Goal: Communication & Community: Answer question/provide support

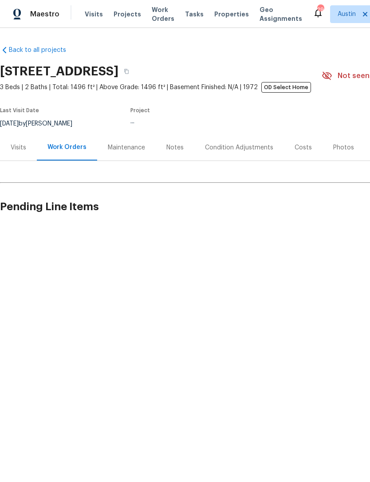
click at [19, 148] on div "Visits" at bounding box center [19, 147] width 16 height 9
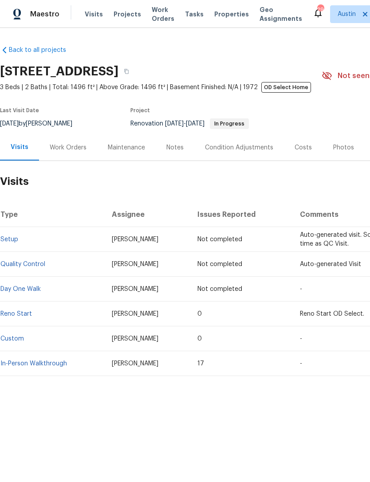
click at [48, 362] on link "In-Person Walkthrough" at bounding box center [33, 363] width 66 height 6
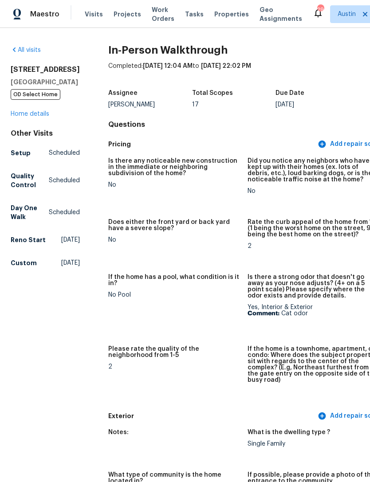
click at [43, 117] on link "Home details" at bounding box center [30, 114] width 39 height 6
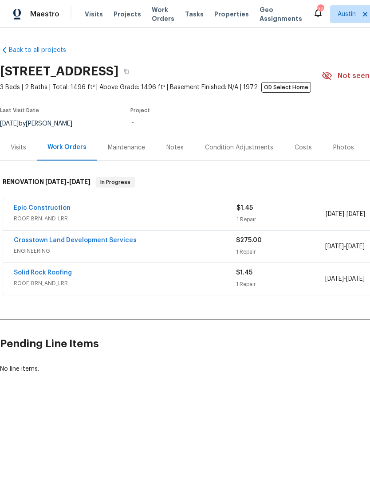
click at [256, 147] on div "Condition Adjustments" at bounding box center [239, 147] width 68 height 9
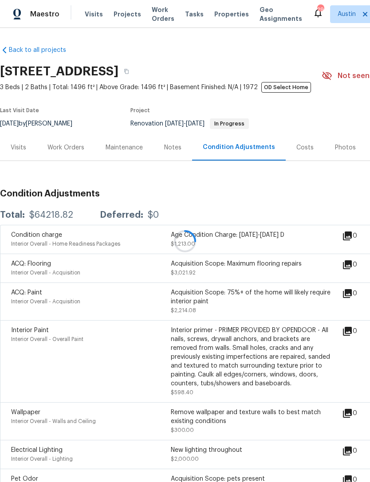
scroll to position [28, 0]
click at [304, 126] on div at bounding box center [185, 241] width 370 height 482
click at [303, 121] on div at bounding box center [185, 241] width 370 height 482
click at [300, 143] on div "Costs" at bounding box center [304, 147] width 17 height 9
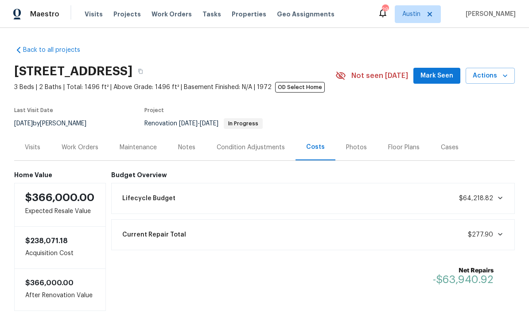
click at [33, 150] on div "Visits" at bounding box center [33, 147] width 16 height 9
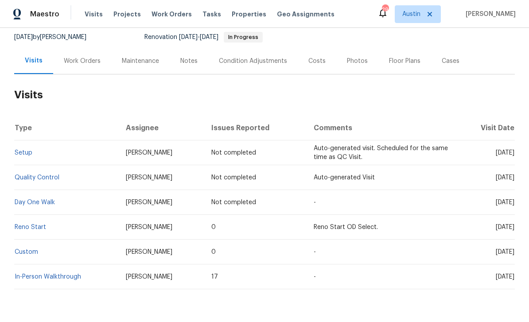
scroll to position [86, 0]
click at [74, 275] on link "In-Person Walkthrough" at bounding box center [48, 277] width 66 height 6
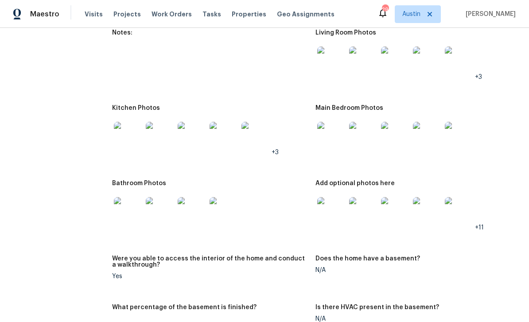
scroll to position [1113, 0]
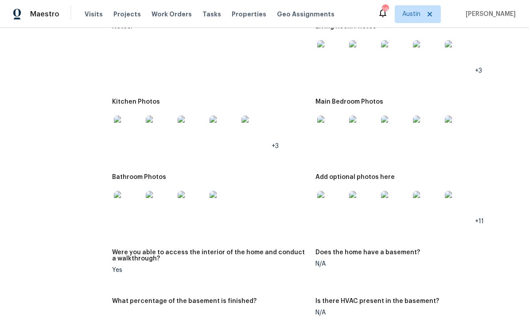
click at [327, 203] on img at bounding box center [331, 205] width 28 height 28
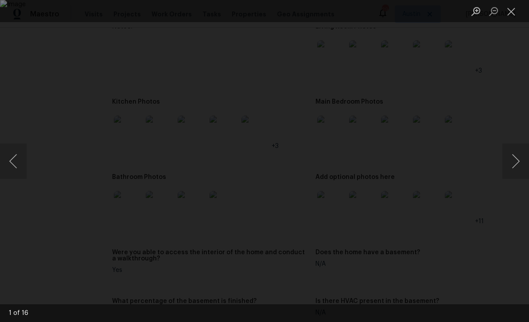
click at [369, 167] on button "Next image" at bounding box center [515, 161] width 27 height 35
click at [369, 171] on button "Next image" at bounding box center [515, 161] width 27 height 35
click at [369, 174] on button "Next image" at bounding box center [515, 161] width 27 height 35
click at [369, 169] on button "Next image" at bounding box center [515, 161] width 27 height 35
click at [369, 168] on button "Next image" at bounding box center [515, 161] width 27 height 35
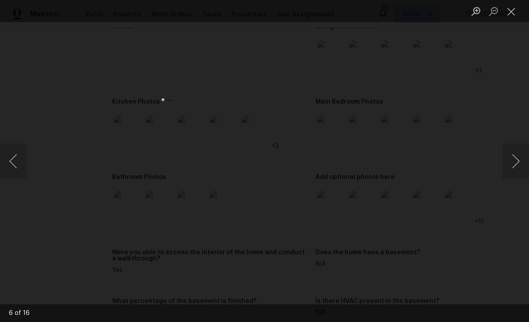
click at [369, 164] on button "Next image" at bounding box center [515, 161] width 27 height 35
click at [369, 166] on button "Next image" at bounding box center [515, 161] width 27 height 35
click at [369, 169] on button "Next image" at bounding box center [515, 161] width 27 height 35
click at [369, 165] on button "Next image" at bounding box center [515, 161] width 27 height 35
click at [369, 163] on button "Next image" at bounding box center [515, 161] width 27 height 35
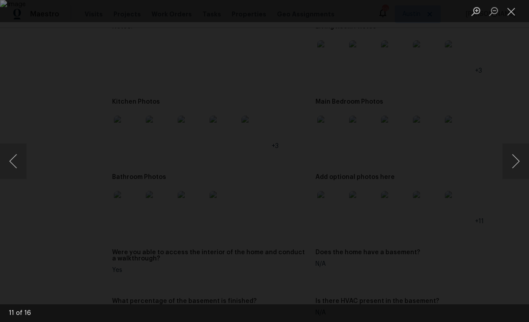
click at [369, 170] on button "Next image" at bounding box center [515, 161] width 27 height 35
click at [369, 174] on button "Next image" at bounding box center [515, 161] width 27 height 35
click at [369, 176] on button "Next image" at bounding box center [515, 161] width 27 height 35
click at [369, 177] on button "Next image" at bounding box center [515, 161] width 27 height 35
click at [369, 172] on button "Next image" at bounding box center [515, 161] width 27 height 35
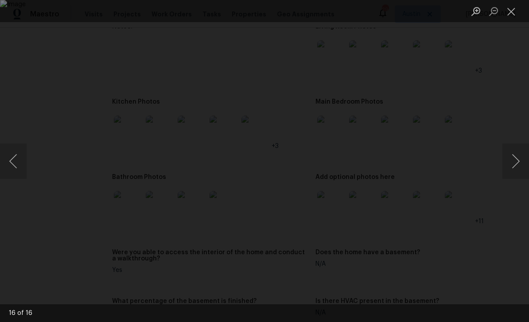
click at [369, 173] on button "Next image" at bounding box center [515, 161] width 27 height 35
click at [369, 170] on button "Next image" at bounding box center [515, 161] width 27 height 35
click at [369, 169] on button "Next image" at bounding box center [515, 161] width 27 height 35
click at [369, 165] on button "Next image" at bounding box center [515, 161] width 27 height 35
click at [369, 166] on button "Next image" at bounding box center [515, 161] width 27 height 35
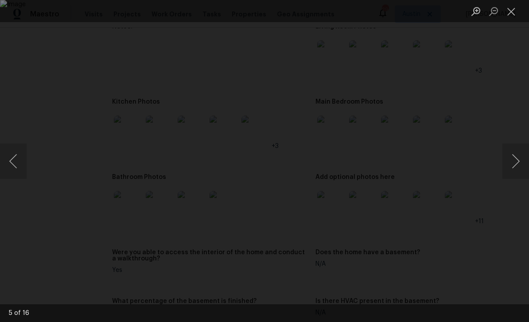
click at [369, 167] on button "Next image" at bounding box center [515, 161] width 27 height 35
click at [91, 150] on div "Lightbox" at bounding box center [264, 161] width 529 height 322
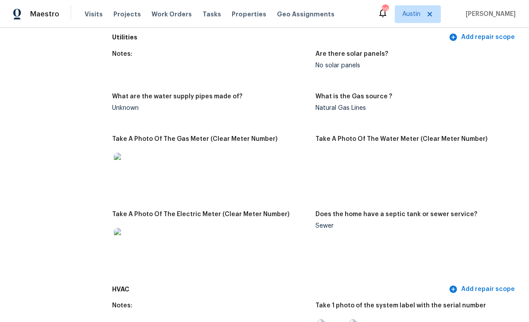
scroll to position [567, 0]
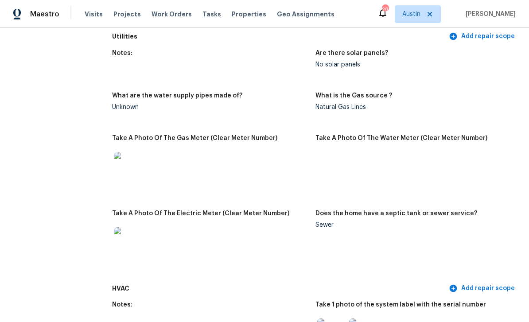
click at [125, 250] on img at bounding box center [128, 241] width 28 height 28
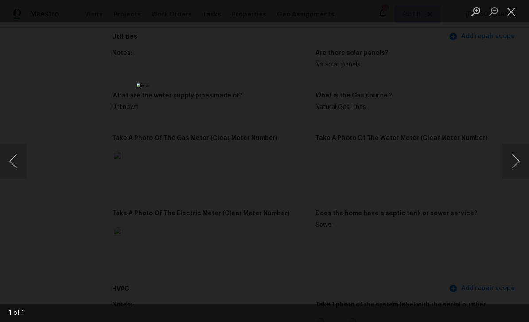
click at [108, 229] on div "Lightbox" at bounding box center [264, 161] width 529 height 322
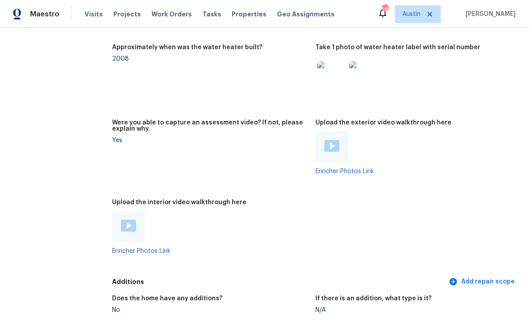
scroll to position [1765, 0]
click at [330, 79] on img at bounding box center [331, 74] width 28 height 28
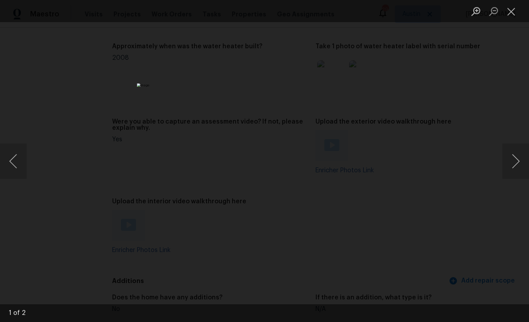
click at [369, 169] on button "Next image" at bounding box center [515, 161] width 27 height 35
click at [369, 172] on button "Next image" at bounding box center [515, 161] width 27 height 35
click at [369, 118] on div "Lightbox" at bounding box center [264, 161] width 529 height 322
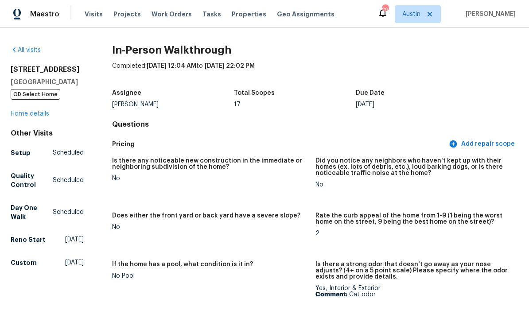
scroll to position [0, 0]
click at [45, 117] on link "Home details" at bounding box center [30, 114] width 39 height 6
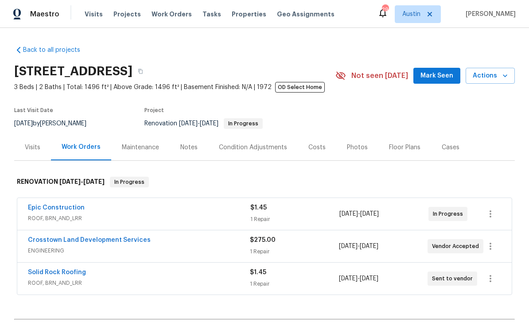
click at [313, 152] on div "Costs" at bounding box center [316, 147] width 17 height 9
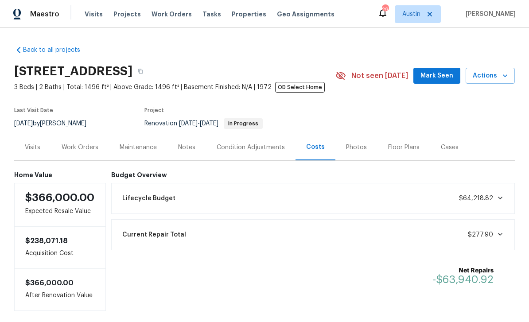
click at [250, 146] on div "Condition Adjustments" at bounding box center [251, 147] width 68 height 9
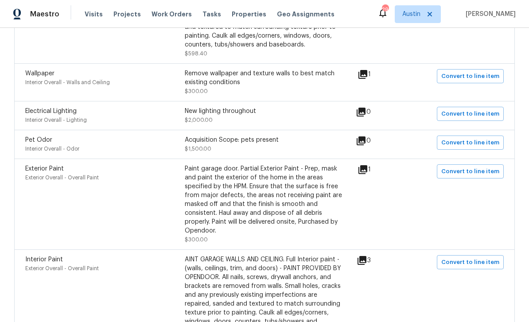
scroll to position [339, 0]
click at [230, 121] on div "New lighting throughout $2,000.00" at bounding box center [265, 115] width 160 height 18
click at [369, 128] on div "Electrical Lighting Interior Overall - Lighting New lighting throughout $2,000.…" at bounding box center [264, 115] width 501 height 29
click at [366, 116] on icon at bounding box center [361, 111] width 9 height 9
click at [215, 121] on div "New lighting throughout $2,000.00" at bounding box center [265, 115] width 160 height 18
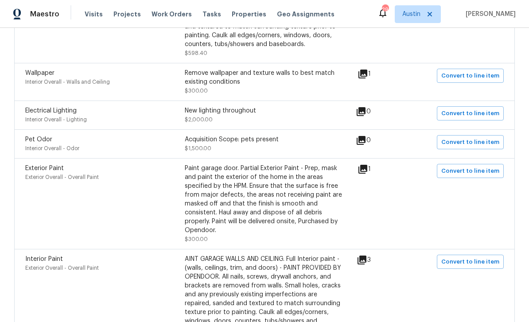
click at [202, 113] on div "New lighting throughout" at bounding box center [265, 110] width 160 height 9
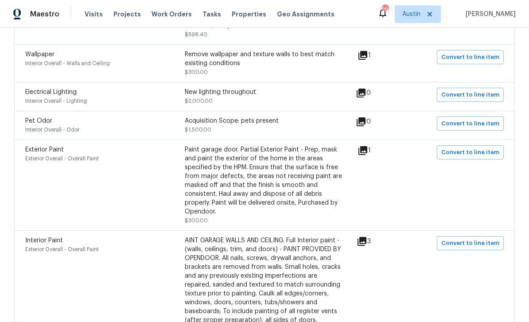
scroll to position [361, 0]
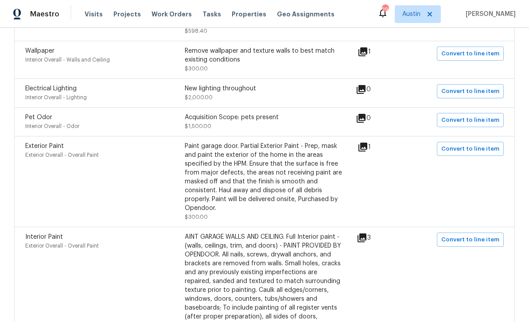
click at [209, 97] on div "New lighting throughout $2,000.00" at bounding box center [265, 93] width 160 height 18
click at [217, 96] on div "New lighting throughout $2,000.00" at bounding box center [265, 93] width 160 height 18
click at [366, 93] on icon at bounding box center [361, 89] width 11 height 11
click at [356, 100] on div "Electrical Lighting Interior Overall - Lighting New lighting throughout $2,000.…" at bounding box center [190, 93] width 331 height 18
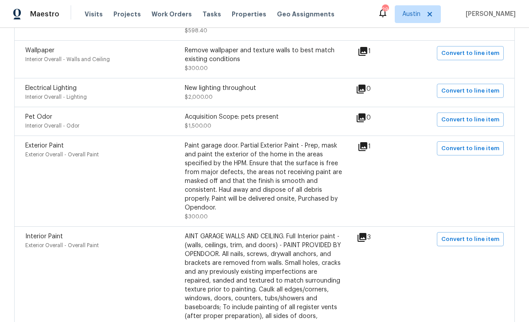
click at [202, 101] on div "New lighting throughout $2,000.00" at bounding box center [265, 93] width 160 height 18
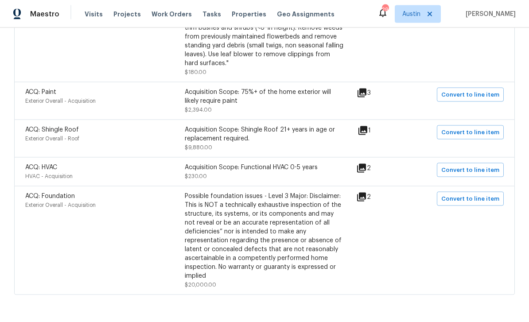
scroll to position [25, 0]
click at [364, 193] on icon at bounding box center [361, 197] width 9 height 9
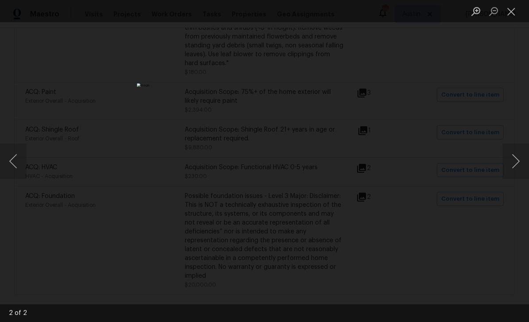
click at [369, 214] on div "Lightbox" at bounding box center [264, 161] width 529 height 322
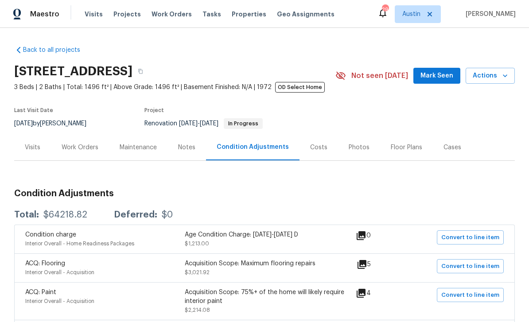
scroll to position [0, 0]
click at [86, 143] on div "Work Orders" at bounding box center [80, 147] width 37 height 9
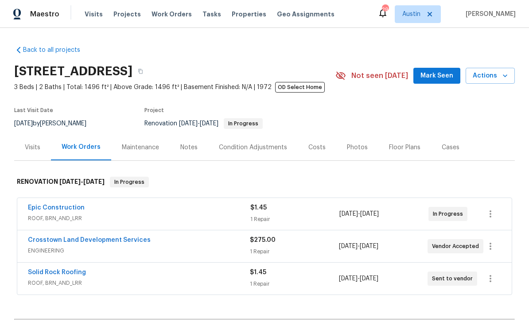
click at [103, 237] on link "Crosstown Land Development Services" at bounding box center [89, 240] width 123 height 6
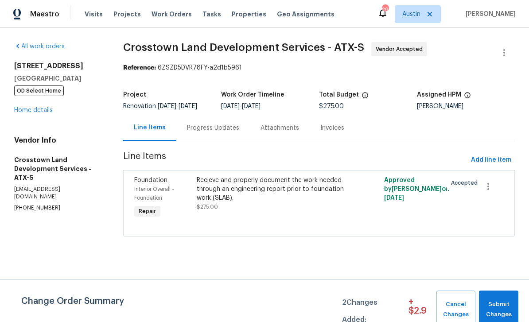
click at [239, 132] on div "Progress Updates" at bounding box center [213, 128] width 52 height 9
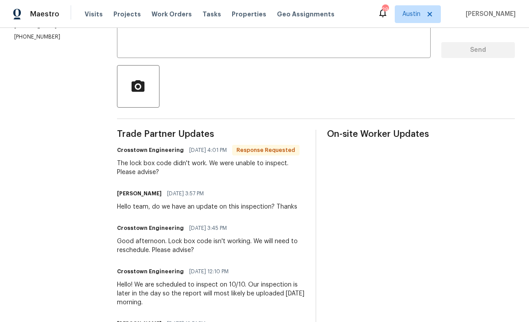
scroll to position [171, 0]
click at [194, 41] on textarea at bounding box center [273, 34] width 303 height 31
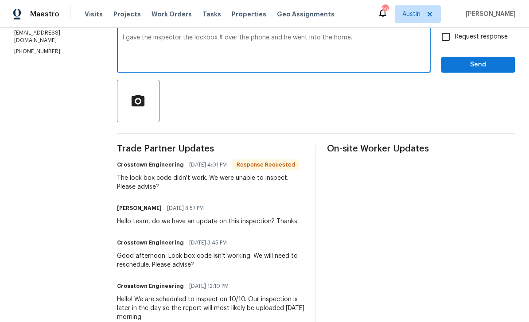
scroll to position [132, 0]
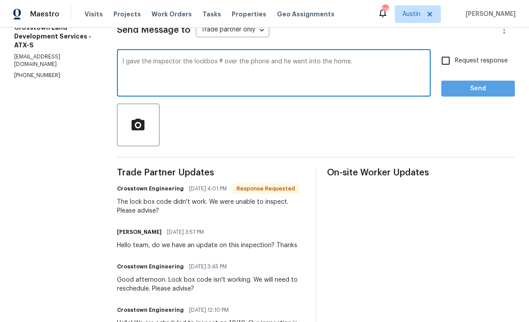
type textarea "I gave the inspector the lockbox # over the phone and he went into the home."
click at [369, 97] on button "Send" at bounding box center [478, 89] width 74 height 16
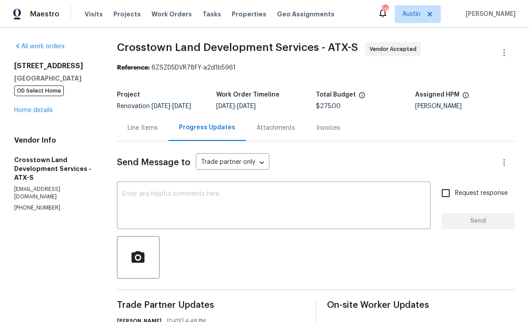
scroll to position [0, 0]
click at [158, 131] on div "Line Items" at bounding box center [143, 128] width 30 height 9
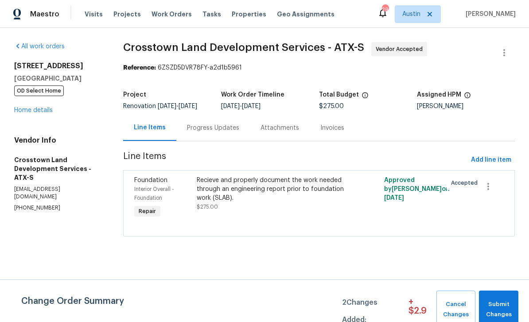
click at [35, 110] on link "Home details" at bounding box center [33, 110] width 39 height 6
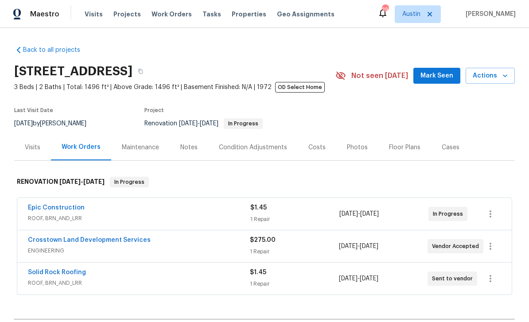
click at [27, 150] on div "Visits" at bounding box center [33, 147] width 16 height 9
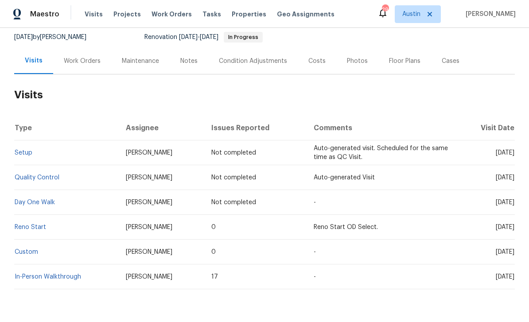
scroll to position [86, 0]
click at [70, 278] on link "In-Person Walkthrough" at bounding box center [48, 277] width 66 height 6
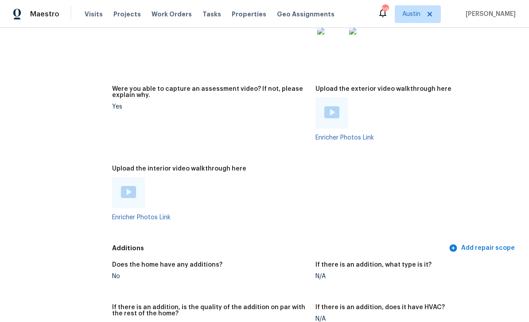
scroll to position [1759, 0]
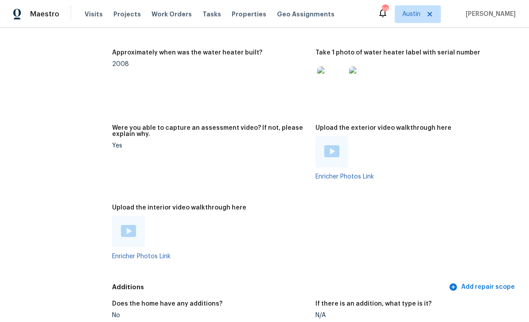
click at [127, 230] on img at bounding box center [128, 231] width 15 height 12
